Goal: Task Accomplishment & Management: Manage account settings

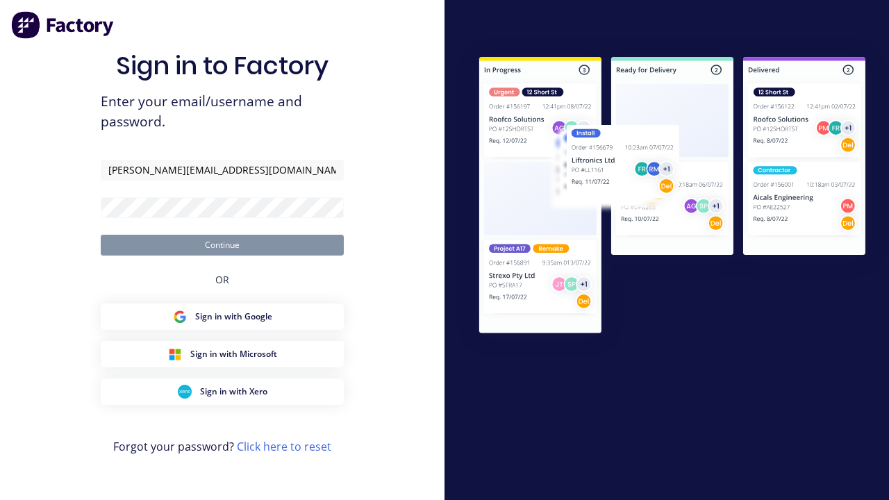
type input "[PERSON_NAME][EMAIL_ADDRESS][DOMAIN_NAME]"
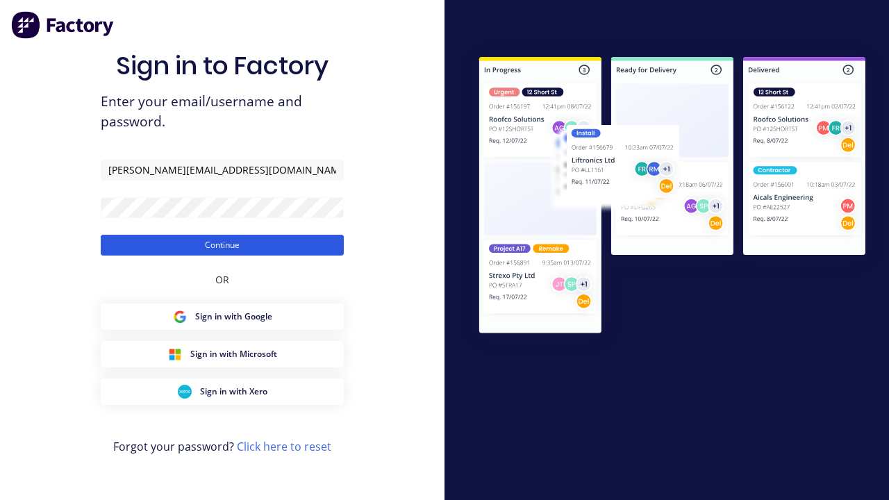
click at [222, 244] on button "Continue" at bounding box center [222, 245] width 243 height 21
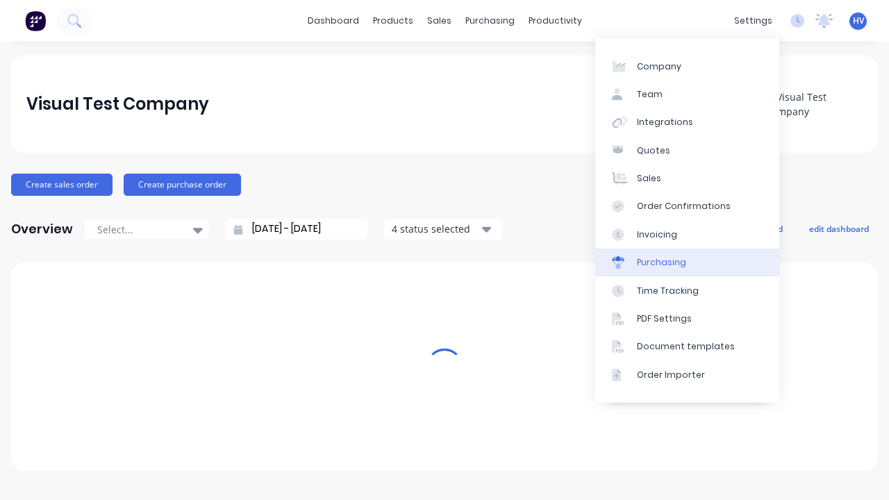
click at [687, 262] on link "Purchasing" at bounding box center [687, 263] width 184 height 28
